Goal: Task Accomplishment & Management: Manage account settings

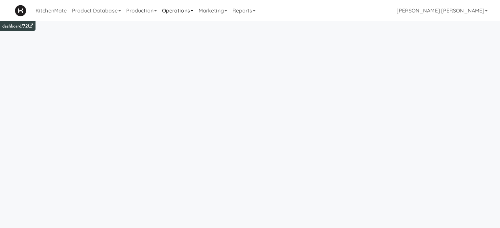
click at [182, 12] on link "Operations" at bounding box center [177, 10] width 36 height 21
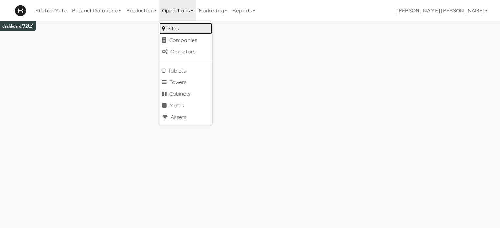
click at [185, 28] on link "Sites" at bounding box center [185, 29] width 53 height 12
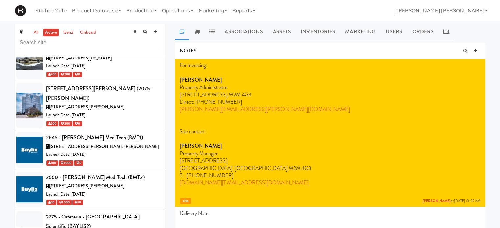
scroll to position [157, 0]
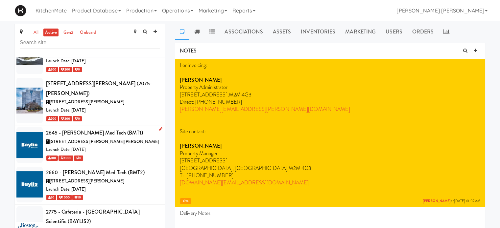
click at [93, 139] on span "[STREET_ADDRESS][PERSON_NAME][PERSON_NAME]" at bounding box center [104, 142] width 109 height 6
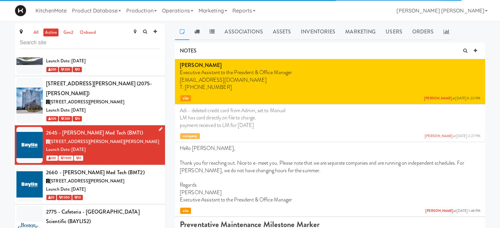
click at [159, 127] on icon at bounding box center [161, 129] width 4 height 4
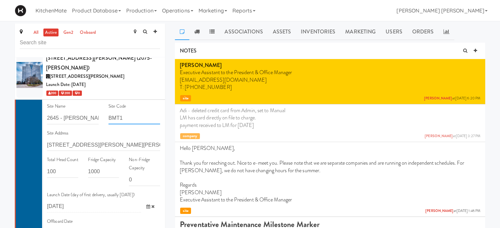
scroll to position [183, 0]
click at [150, 112] on input "BMT1" at bounding box center [134, 118] width 52 height 12
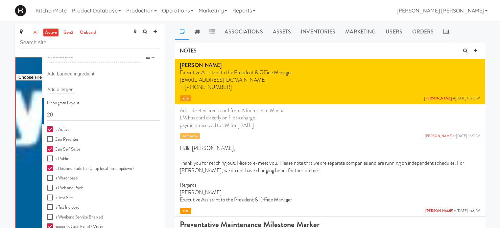
scroll to position [366, 0]
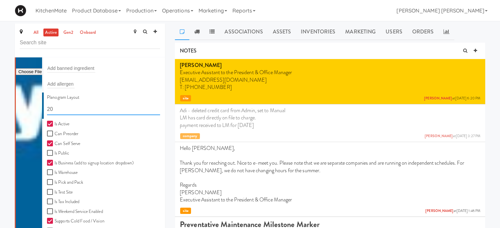
click at [84, 103] on input "20" at bounding box center [103, 109] width 113 height 12
type input "2"
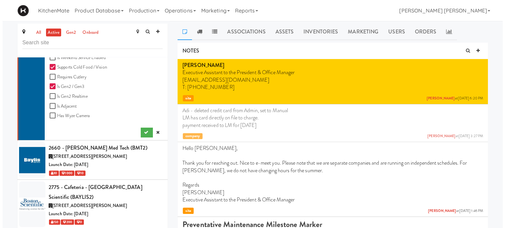
scroll to position [547, 0]
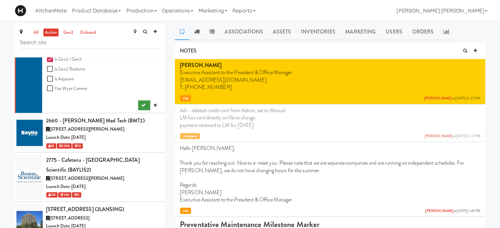
type input "11111,11111,11111,1111,1111,11111"
click at [141, 103] on icon "submit" at bounding box center [143, 105] width 4 height 4
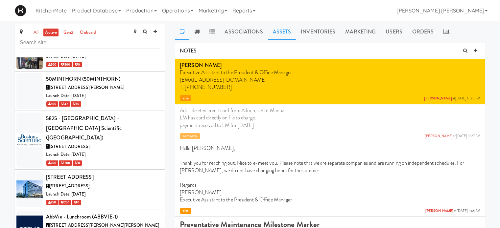
click at [283, 29] on link "Assets" at bounding box center [282, 32] width 28 height 16
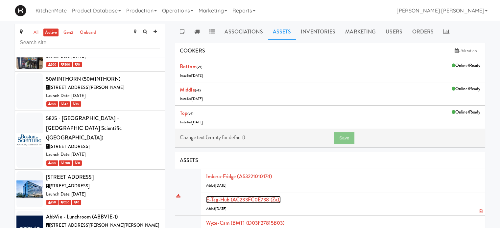
click at [261, 199] on link "E-tag-hub (AC233FC0E738 (Za))" at bounding box center [243, 200] width 75 height 8
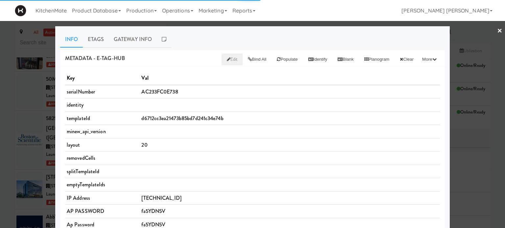
click at [227, 58] on span "Edit" at bounding box center [232, 59] width 11 height 6
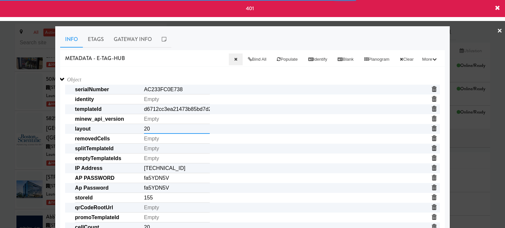
click at [165, 133] on input "20" at bounding box center [177, 129] width 66 height 10
paste input "11111,11111,11111,1111,1111,11111"
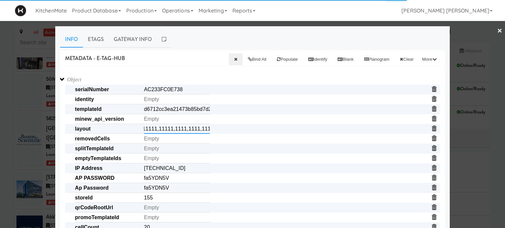
type input "11111,11111,11111,1111,1111,11111"
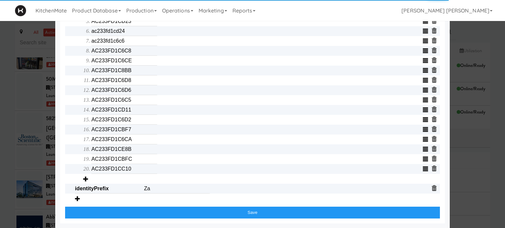
scroll to position [299, 0]
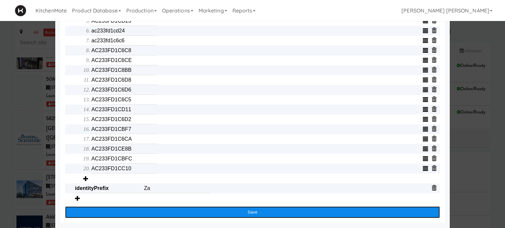
click at [241, 213] on button "Save" at bounding box center [252, 213] width 375 height 12
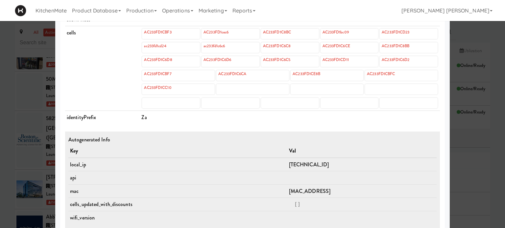
click at [1, 129] on div at bounding box center [252, 114] width 505 height 228
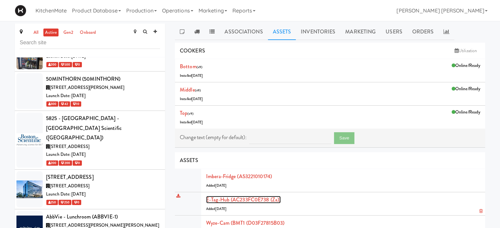
click at [256, 199] on link "E-tag-hub (AC233FC0E738 (Za))" at bounding box center [243, 200] width 75 height 8
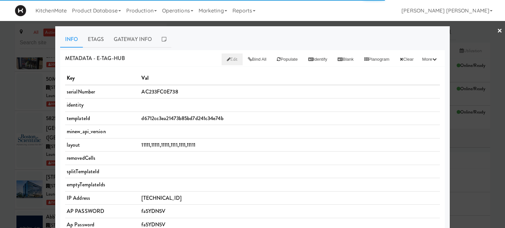
click at [227, 59] on span "Edit" at bounding box center [232, 59] width 11 height 6
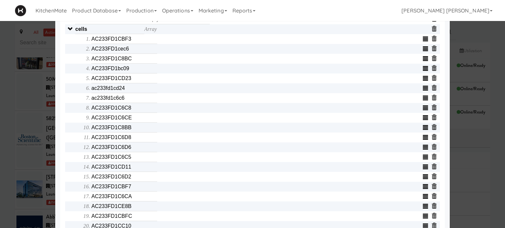
scroll to position [237, 0]
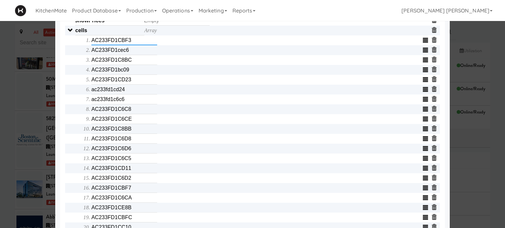
click at [137, 44] on input "AC233FD1CBF3" at bounding box center [124, 41] width 66 height 10
click at [133, 55] on input "AC233FD1cec6" at bounding box center [124, 50] width 66 height 10
click at [132, 63] on input "AC233FD1C8BC" at bounding box center [124, 60] width 66 height 10
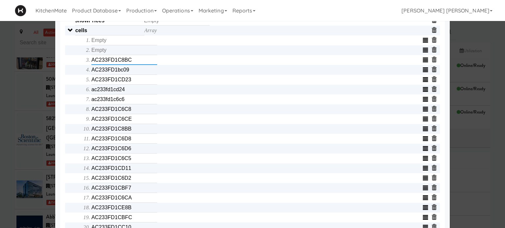
click at [132, 63] on input "AC233FD1C8BC" at bounding box center [124, 60] width 66 height 10
click at [130, 75] on input "AC233FD1bc09" at bounding box center [124, 70] width 66 height 10
click at [130, 75] on input "text" at bounding box center [124, 70] width 66 height 10
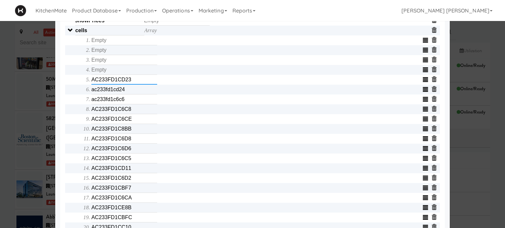
click at [130, 82] on input "AC233FD1CD23" at bounding box center [124, 80] width 66 height 10
click at [130, 82] on input "text" at bounding box center [124, 80] width 66 height 10
click at [126, 89] on input "ac233fd1cd24" at bounding box center [124, 90] width 66 height 10
click at [126, 89] on input "text" at bounding box center [124, 90] width 66 height 10
click at [125, 104] on input "ac233fd1c6c6" at bounding box center [124, 100] width 66 height 10
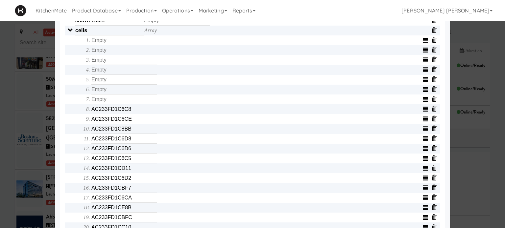
click at [125, 104] on input "text" at bounding box center [124, 100] width 66 height 10
click at [126, 111] on input "AC233FD1C6C8" at bounding box center [124, 110] width 66 height 10
click at [130, 124] on input "AC233FD1C6CE" at bounding box center [124, 119] width 66 height 10
click at [130, 124] on input "text" at bounding box center [124, 119] width 66 height 10
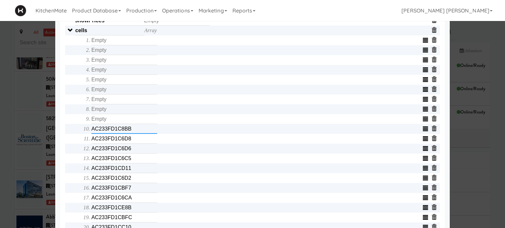
click at [131, 131] on input "AC233FD1C8BB" at bounding box center [124, 129] width 66 height 10
click at [131, 131] on input "text" at bounding box center [124, 129] width 66 height 10
click at [131, 140] on input "AC233FD1C6D8" at bounding box center [124, 139] width 66 height 10
click at [131, 140] on input "text" at bounding box center [124, 139] width 66 height 10
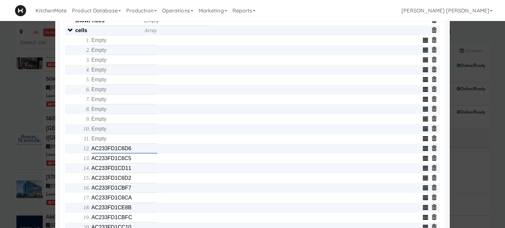
click at [132, 154] on input "AC233FD1C6D6" at bounding box center [124, 149] width 66 height 10
click at [132, 154] on input "text" at bounding box center [124, 149] width 66 height 10
click at [131, 162] on input "AC233FD1C6C5" at bounding box center [124, 159] width 66 height 10
click at [131, 171] on input "AC233FD1CD11" at bounding box center [124, 169] width 66 height 10
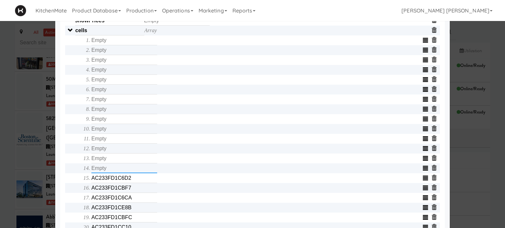
click at [131, 171] on input "text" at bounding box center [124, 169] width 66 height 10
click at [131, 180] on input "AC233FD1C6D2" at bounding box center [124, 179] width 66 height 10
click at [131, 180] on input "text" at bounding box center [124, 179] width 66 height 10
click at [131, 192] on input "AC233FD1CBF7" at bounding box center [124, 188] width 66 height 10
click at [131, 192] on input "text" at bounding box center [124, 188] width 66 height 10
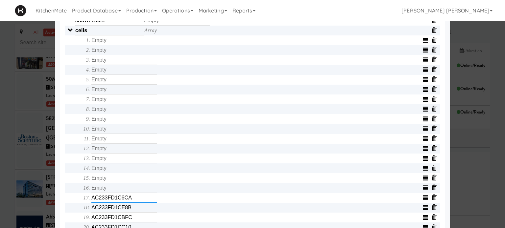
click at [131, 201] on input "AC233FD1C6CA" at bounding box center [124, 198] width 66 height 10
click at [131, 201] on input "text" at bounding box center [124, 198] width 66 height 10
click at [131, 213] on input "AC233FD1CE8B" at bounding box center [124, 208] width 66 height 10
click at [131, 213] on input "text" at bounding box center [124, 208] width 66 height 10
click at [132, 221] on input "AC233FD1CBFC" at bounding box center [124, 218] width 66 height 10
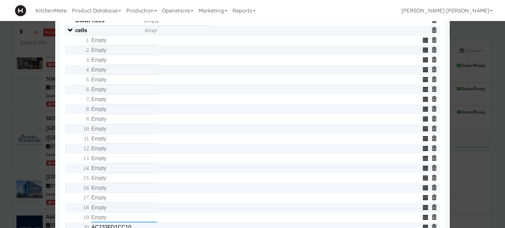
click at [132, 221] on input "text" at bounding box center [124, 218] width 66 height 10
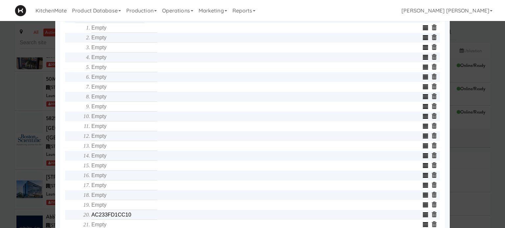
click at [69, 212] on div "Object serialNumber AC233FC0E738 identity templateId d6712cc3ea21473b85bd7d241c…" at bounding box center [252, 77] width 375 height 503
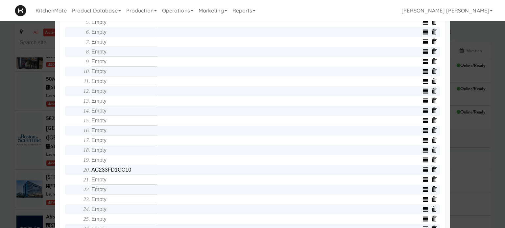
scroll to position [302, 0]
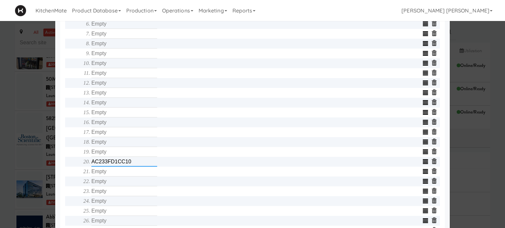
click at [132, 164] on input "AC233FD1CC10" at bounding box center [124, 162] width 66 height 10
click at [67, 167] on div "Object serialNumber AC233FC0E738 identity templateId d6712cc3ea21473b85bd7d241c…" at bounding box center [252, 24] width 375 height 503
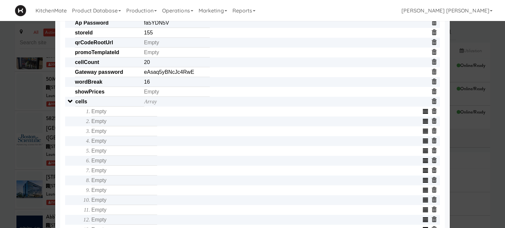
scroll to position [145, 0]
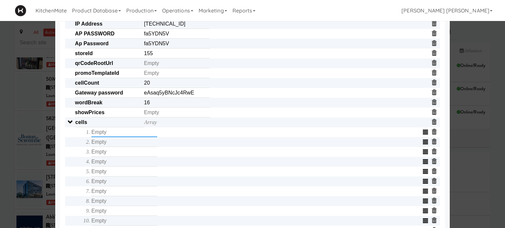
click at [110, 136] on input "text" at bounding box center [124, 133] width 66 height 10
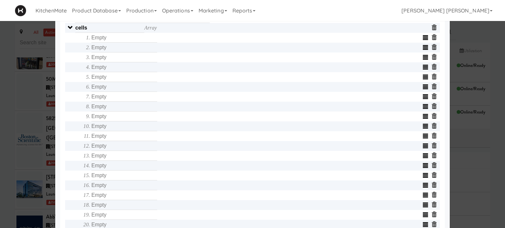
scroll to position [250, 0]
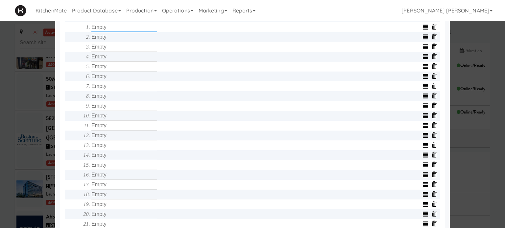
click at [115, 30] on input "text" at bounding box center [124, 27] width 66 height 10
type input "AC233FD1C6D8"
click at [110, 39] on input "text" at bounding box center [124, 37] width 66 height 10
type input "AC233FD1C8BB"
click at [125, 50] on input "text" at bounding box center [124, 47] width 66 height 10
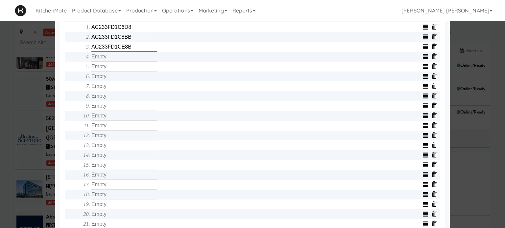
type input "AC233FD1CE8B"
click at [120, 62] on input "text" at bounding box center [124, 57] width 66 height 10
type input "AC233FD1C6D2"
click at [119, 72] on input "text" at bounding box center [124, 67] width 66 height 10
type input "AC233FD1CD24"
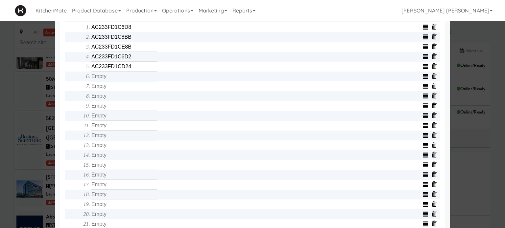
click at [114, 80] on input "text" at bounding box center [124, 77] width 66 height 10
type input "AC233FD1CBFC"
click at [113, 95] on input "text" at bounding box center [124, 96] width 66 height 10
click at [113, 91] on input "text" at bounding box center [124, 87] width 66 height 10
type input "AC233FD1C6C8"
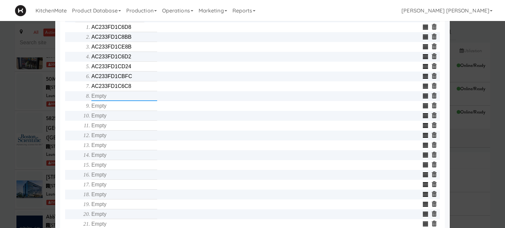
click at [113, 99] on input "text" at bounding box center [124, 96] width 66 height 10
type input "AC233FD1C6C6"
click at [113, 110] on input "text" at bounding box center [124, 106] width 66 height 10
type input "AC233FD1CC10"
click at [113, 114] on input "text" at bounding box center [124, 116] width 66 height 10
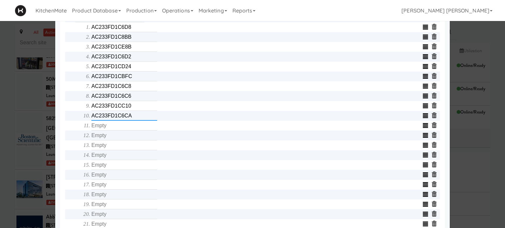
type input "AC233FD1C6CA"
click at [112, 129] on input "text" at bounding box center [124, 126] width 66 height 10
type input "AC233FD1CBF3"
click at [109, 138] on input "text" at bounding box center [124, 136] width 66 height 10
type input "AC233FD1CD23"
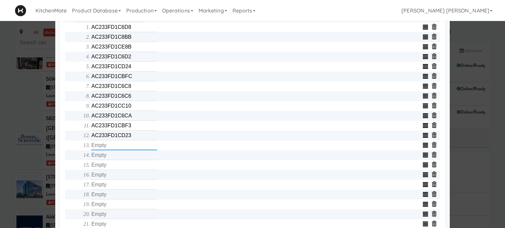
click at [108, 147] on input "text" at bounding box center [124, 146] width 66 height 10
type input "AC233FD1BC09"
click at [102, 157] on input "text" at bounding box center [124, 156] width 66 height 10
type input "AC233FD1C6C5"
click at [101, 165] on input "text" at bounding box center [124, 165] width 66 height 10
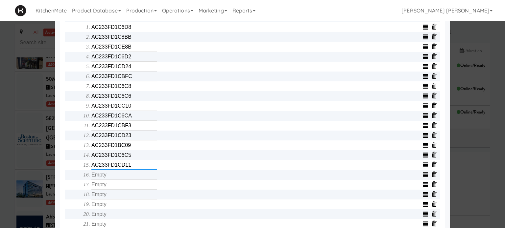
type input "AC233FD1CD11"
click at [67, 175] on div "Object serialNumber AC233FC0E738 identity templateId d6712cc3ea21473b85bd7d241c…" at bounding box center [252, 76] width 375 height 503
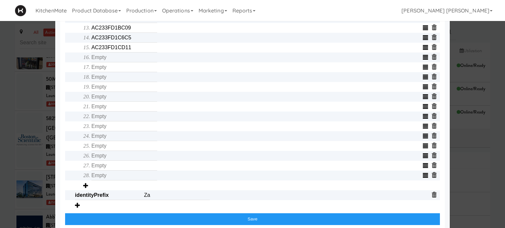
scroll to position [368, 0]
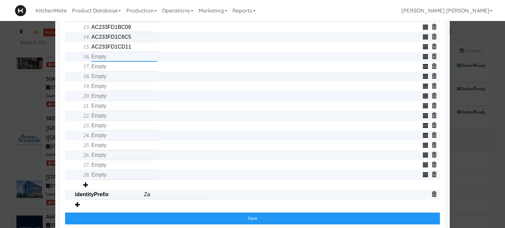
click at [104, 58] on input "text" at bounding box center [124, 57] width 66 height 10
type input "AC233FD388CE"
click at [105, 68] on input "text" at bounding box center [124, 67] width 66 height 10
type input "AC233FD1BE99"
click at [108, 80] on input "text" at bounding box center [124, 77] width 66 height 10
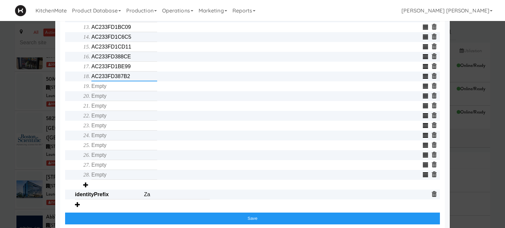
type input "AC233FD387B2"
click at [109, 90] on input "text" at bounding box center [124, 87] width 66 height 10
type input "AC233FD388BF"
click at [109, 101] on input "text" at bounding box center [124, 96] width 66 height 10
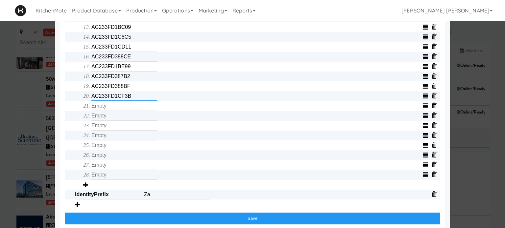
type input "AC233FD1CF3B"
click at [108, 111] on input "text" at bounding box center [124, 106] width 66 height 10
type input "C300000EDAD4"
click at [108, 120] on input "text" at bounding box center [124, 116] width 66 height 10
type input "AC233FD387B4"
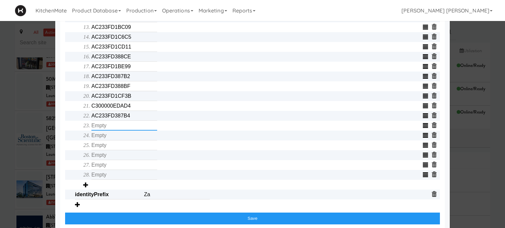
click at [108, 131] on input "text" at bounding box center [124, 126] width 66 height 10
type input "AC233FD1D00D"
click at [109, 141] on input "text" at bounding box center [124, 136] width 66 height 10
type input "AC233FD1C471"
click at [119, 148] on input "text" at bounding box center [124, 146] width 66 height 10
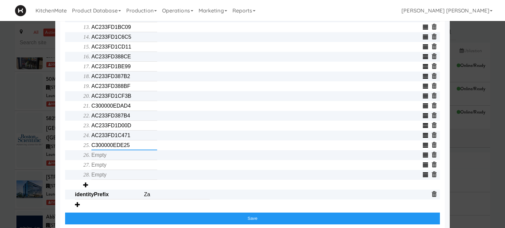
type input "C300000EDE25"
click at [118, 158] on input "text" at bounding box center [124, 156] width 66 height 10
type input "C300000EDB94"
click at [116, 170] on input "text" at bounding box center [124, 165] width 66 height 10
type input "C300000EDAC8"
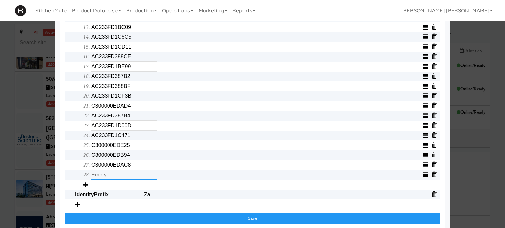
click at [115, 178] on input "text" at bounding box center [124, 175] width 66 height 10
type input "AC233FD387AF"
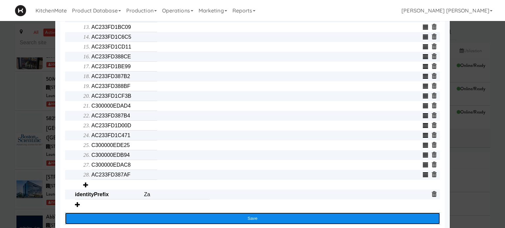
click at [225, 223] on button "Save" at bounding box center [252, 219] width 375 height 12
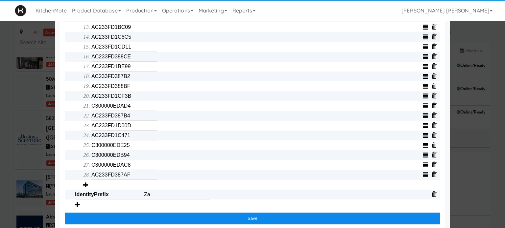
scroll to position [314, 0]
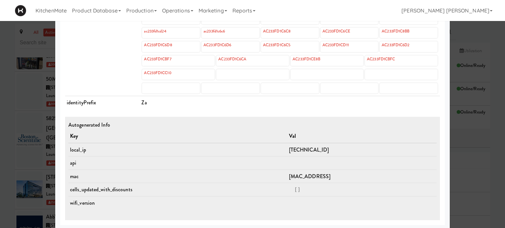
click at [0, 121] on div at bounding box center [252, 114] width 505 height 228
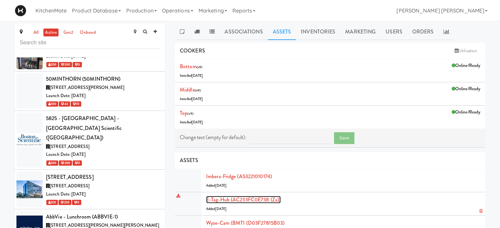
click at [217, 198] on link "E-tag-hub (AC233FC0E738 (Za))" at bounding box center [243, 200] width 75 height 8
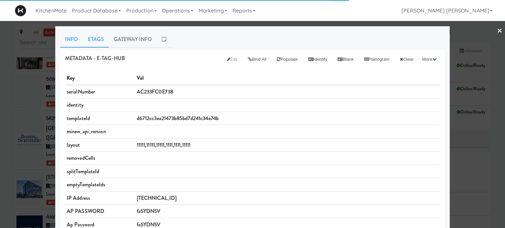
click at [96, 45] on link "Etags" at bounding box center [96, 39] width 26 height 16
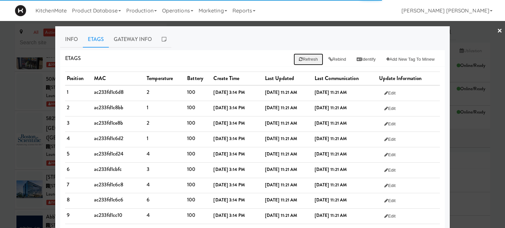
click at [300, 58] on button "Refresh" at bounding box center [308, 60] width 29 height 12
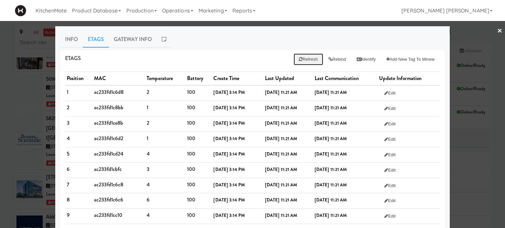
click at [294, 54] on button "Refresh" at bounding box center [308, 60] width 29 height 12
click at [332, 59] on button "Rebind" at bounding box center [337, 60] width 28 height 12
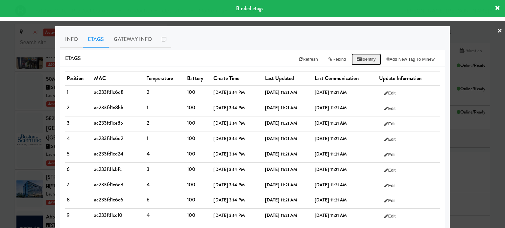
click at [352, 56] on button "Identify" at bounding box center [366, 60] width 30 height 12
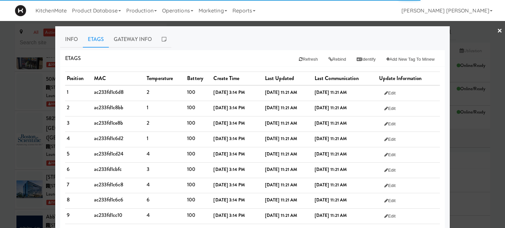
click at [239, 54] on div "Etags Refresh Rebind Identify Add New Tag to Minew" at bounding box center [252, 58] width 385 height 17
click at [235, 58] on div "Etags Refresh Rebind Identify Add New Tag to Minew" at bounding box center [252, 58] width 385 height 17
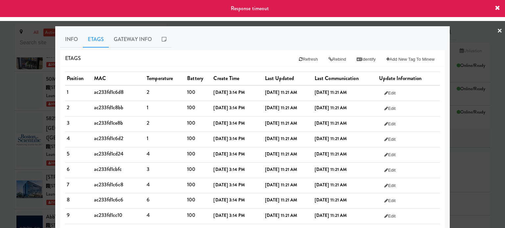
click at [235, 58] on div "Etags Refresh Rebind Identify Add New Tag to Minew" at bounding box center [252, 58] width 385 height 17
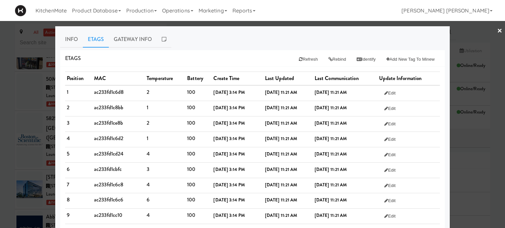
click at [235, 58] on div "Etags Refresh Rebind Identify Add New Tag to Minew" at bounding box center [252, 58] width 385 height 17
click at [299, 57] on icon at bounding box center [301, 59] width 4 height 4
click at [326, 57] on button "Rebind" at bounding box center [337, 60] width 28 height 12
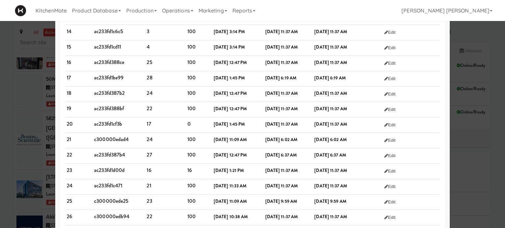
scroll to position [263, 0]
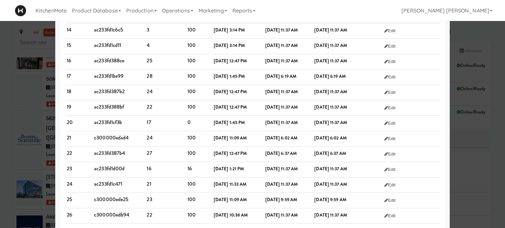
click at [428, 85] on td "Edit" at bounding box center [408, 92] width 62 height 15
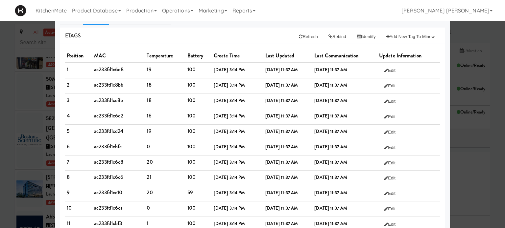
scroll to position [0, 0]
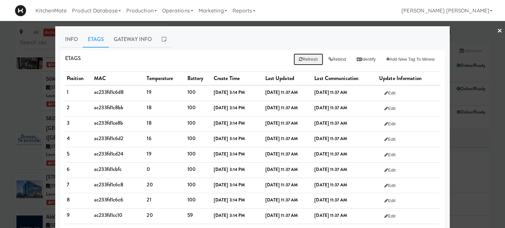
click at [301, 60] on button "Refresh" at bounding box center [308, 60] width 29 height 12
click at [323, 61] on button "Rebind" at bounding box center [337, 60] width 28 height 12
click at [359, 60] on button "Identify" at bounding box center [366, 60] width 30 height 12
click at [357, 58] on icon at bounding box center [359, 59] width 5 height 4
click at [307, 56] on button "Refresh" at bounding box center [308, 60] width 29 height 12
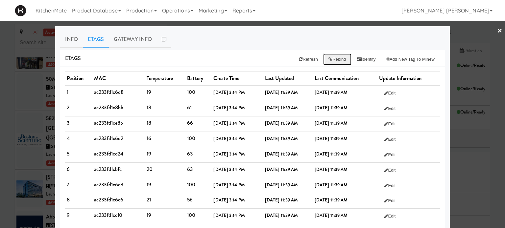
click at [329, 59] on button "Rebind" at bounding box center [337, 60] width 28 height 12
click at [71, 38] on link "Info" at bounding box center [71, 39] width 23 height 16
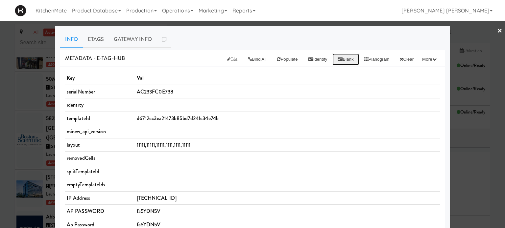
click at [335, 59] on button "Blank" at bounding box center [345, 60] width 26 height 12
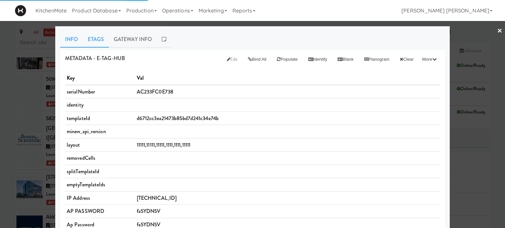
click at [93, 41] on link "Etags" at bounding box center [96, 39] width 26 height 16
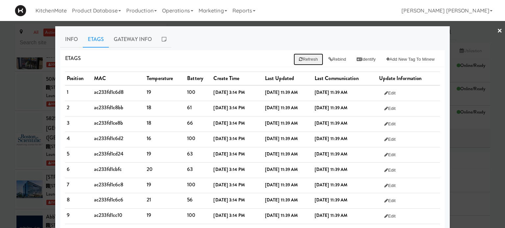
click at [299, 59] on button "Refresh" at bounding box center [308, 60] width 29 height 12
click at [325, 61] on button "Rebind" at bounding box center [337, 60] width 28 height 12
click at [360, 62] on button "Identify" at bounding box center [366, 60] width 30 height 12
click at [300, 56] on button "Refresh" at bounding box center [308, 60] width 29 height 12
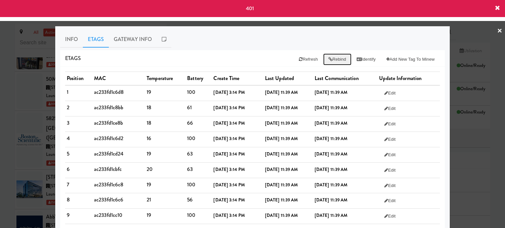
click at [336, 58] on button "Rebind" at bounding box center [337, 60] width 28 height 12
